Goal: Task Accomplishment & Management: Manage account settings

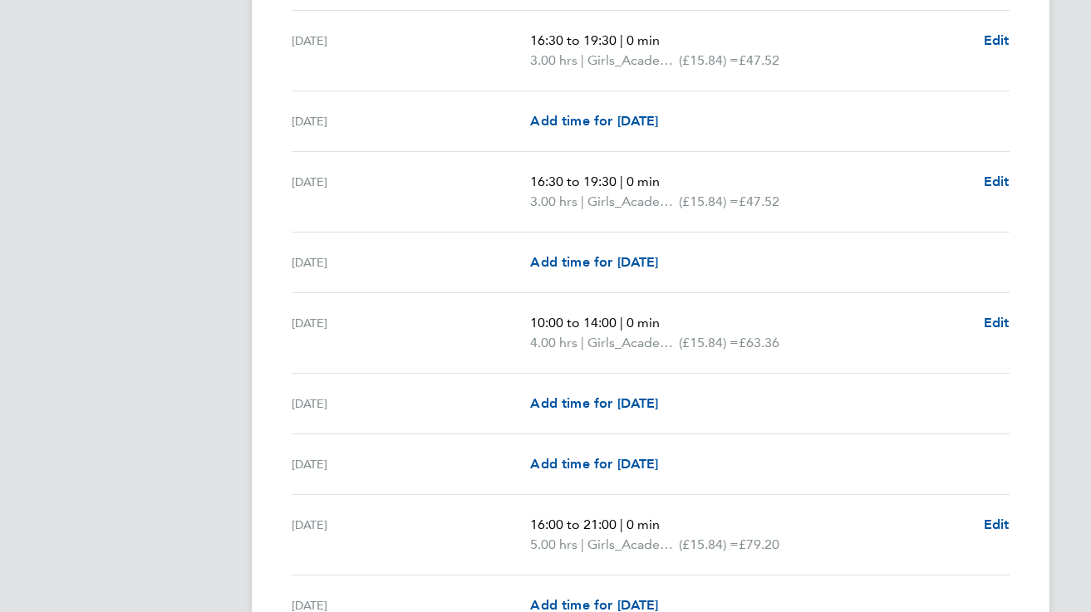
scroll to position [417, 0]
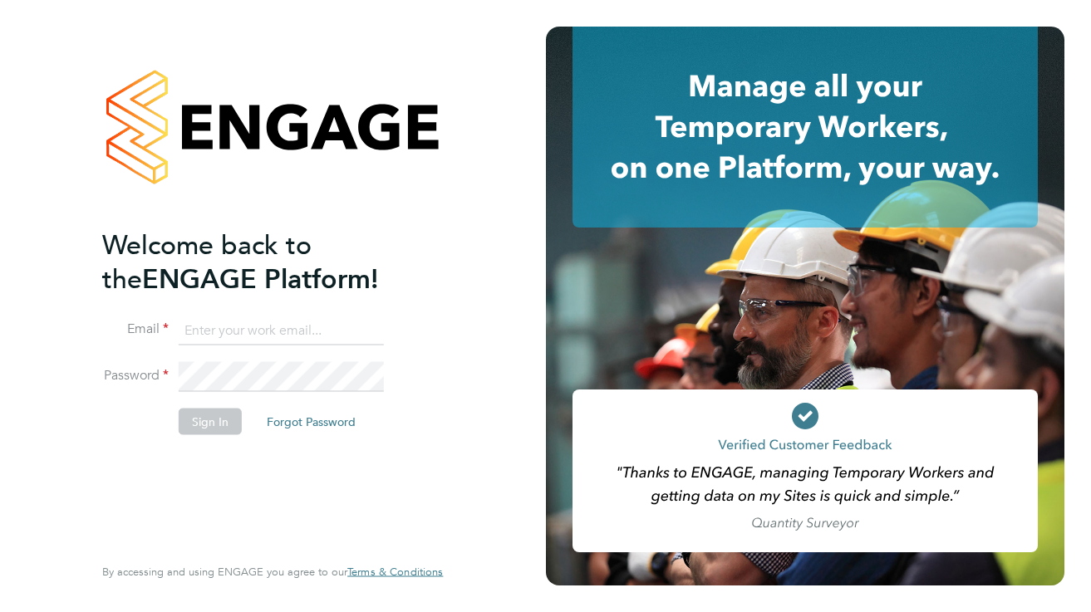
type input "[PERSON_NAME][EMAIL_ADDRESS][DOMAIN_NAME]"
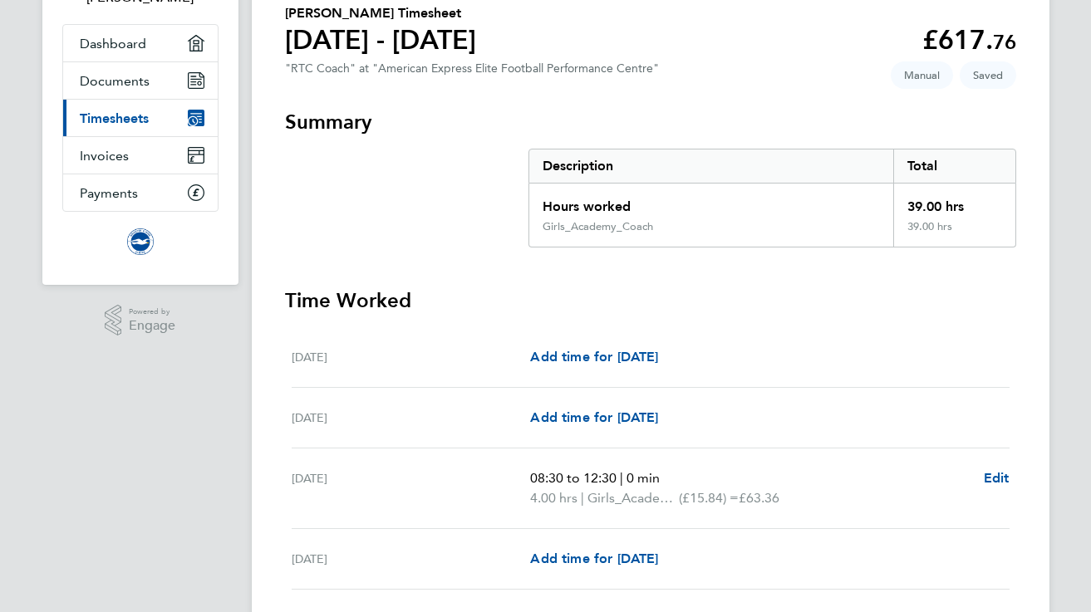
scroll to position [128, 0]
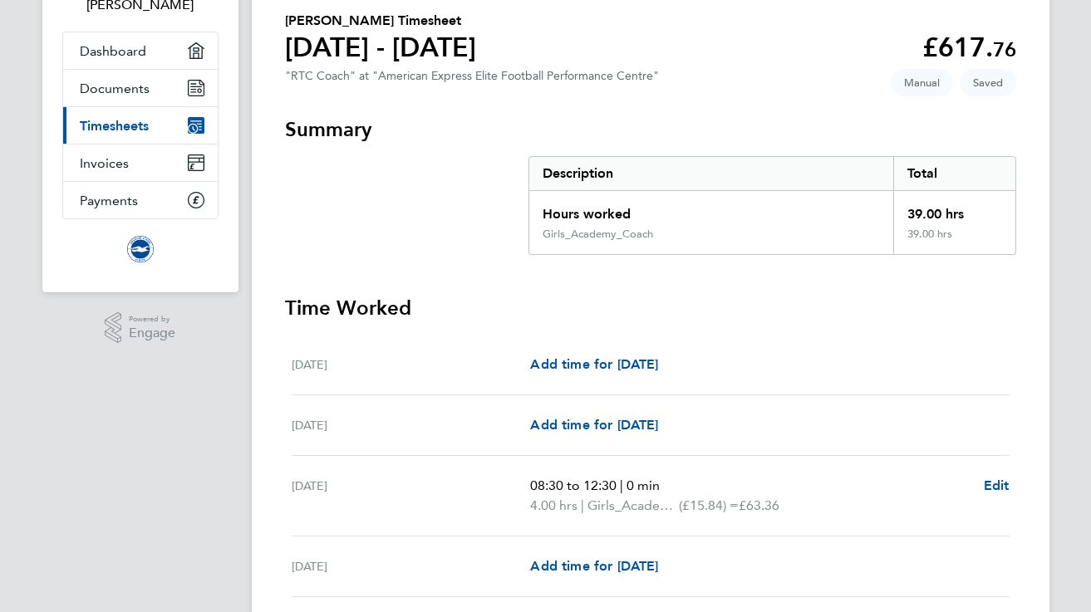
drag, startPoint x: 937, startPoint y: 42, endPoint x: 1054, endPoint y: 73, distance: 120.3
click at [1012, 47] on span "76" at bounding box center [1004, 49] width 23 height 24
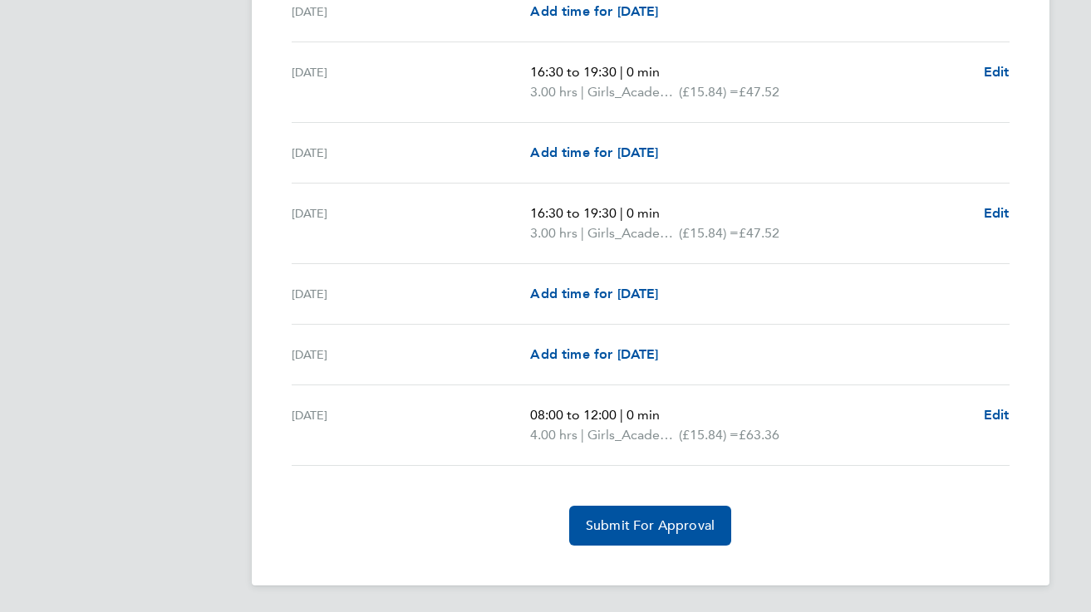
scroll to position [2097, 0]
click at [685, 518] on span "Submit For Approval" at bounding box center [650, 526] width 129 height 17
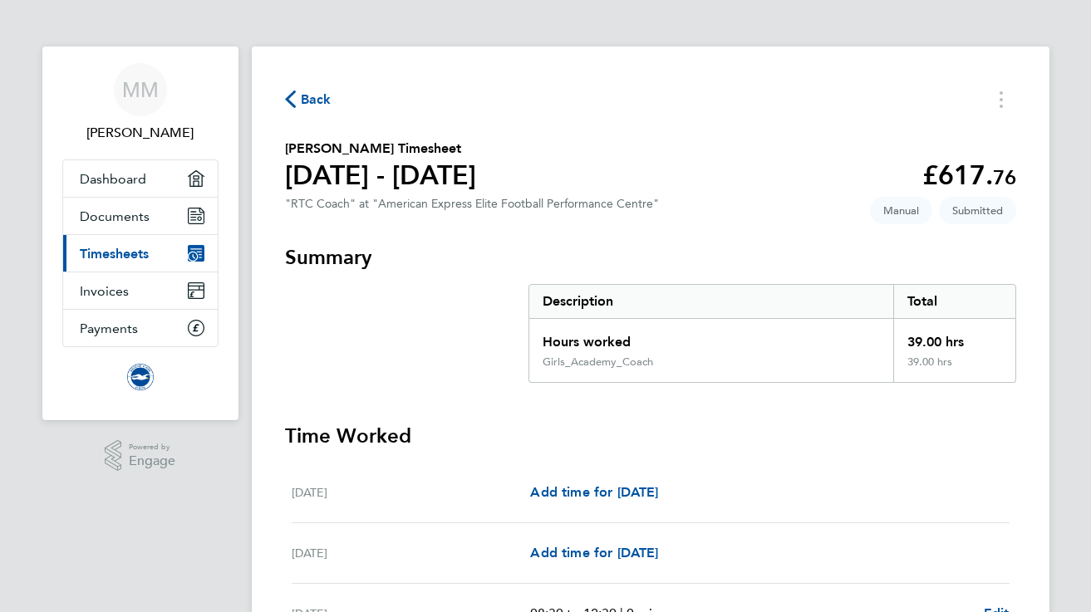
scroll to position [0, 0]
click at [317, 99] on span "Back" at bounding box center [316, 100] width 31 height 20
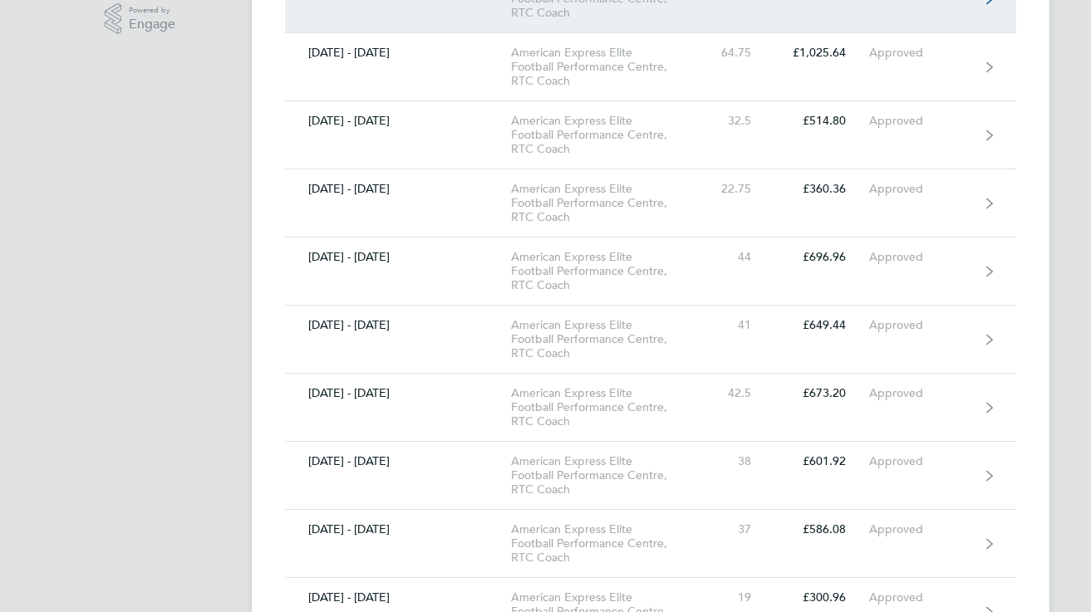
scroll to position [441, 0]
